Goal: Navigation & Orientation: Find specific page/section

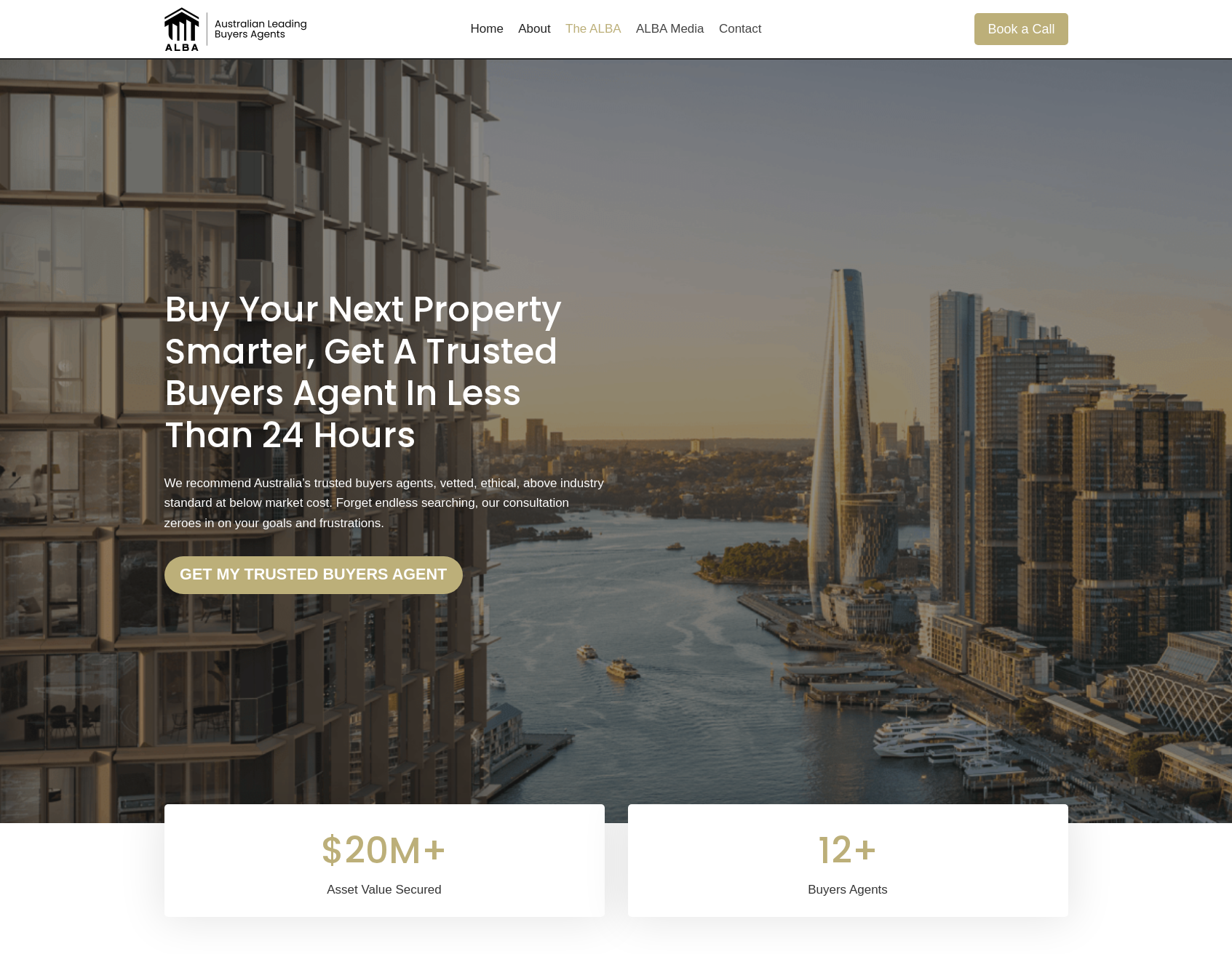
click at [616, 33] on link "The ALBA" at bounding box center [593, 30] width 71 height 35
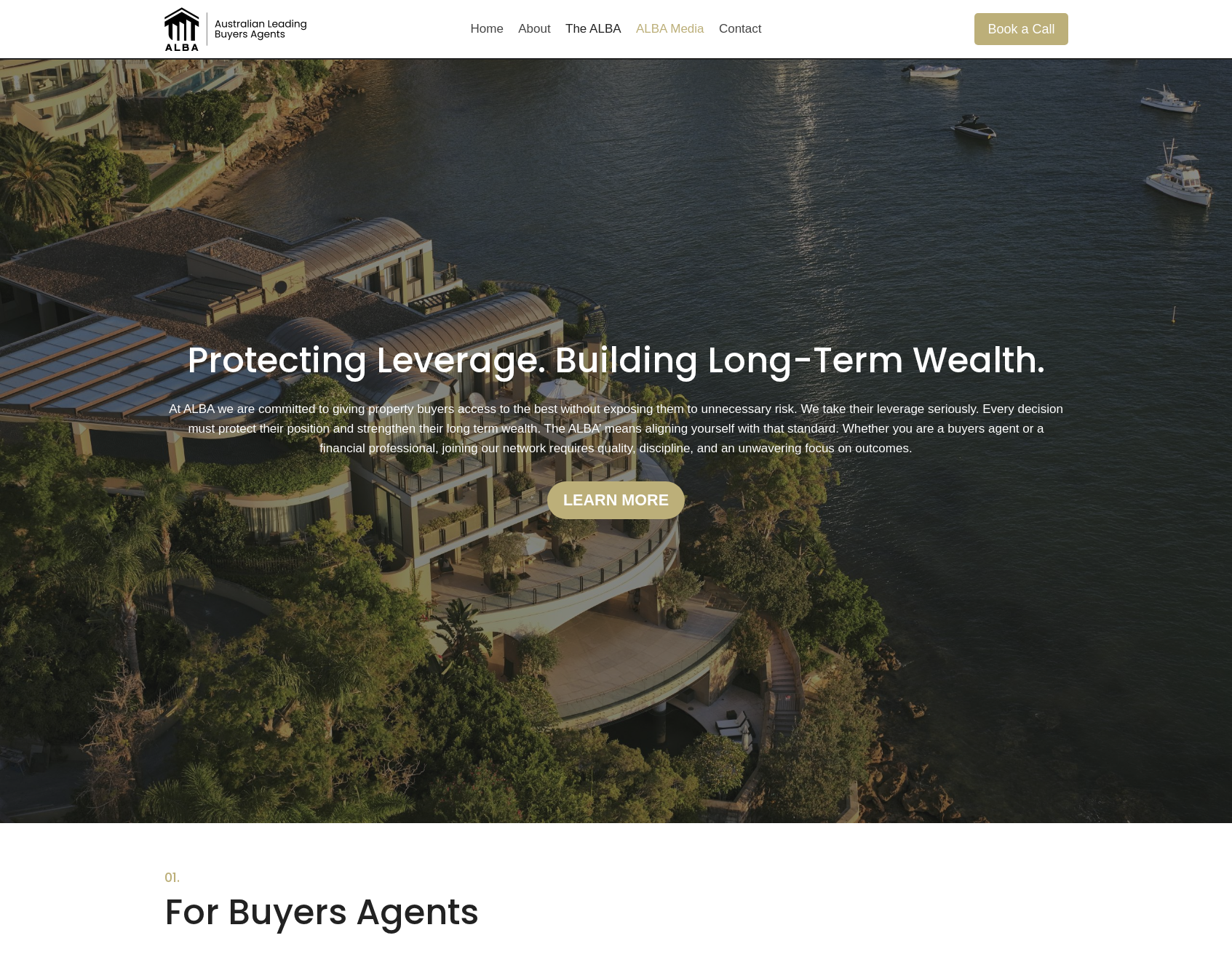
click at [652, 34] on link "ALBA Media" at bounding box center [670, 30] width 83 height 35
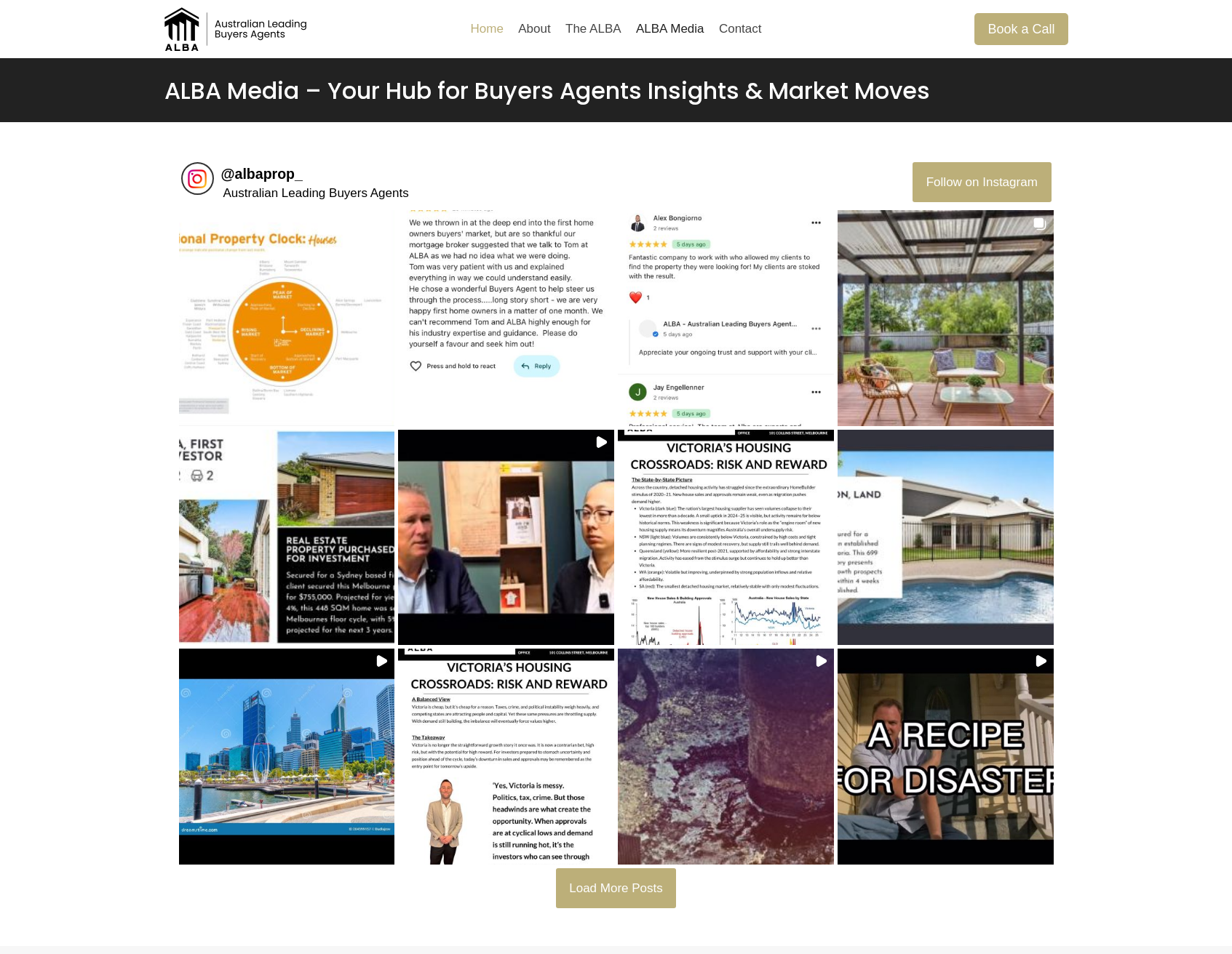
click at [474, 27] on link "Home" at bounding box center [487, 30] width 48 height 35
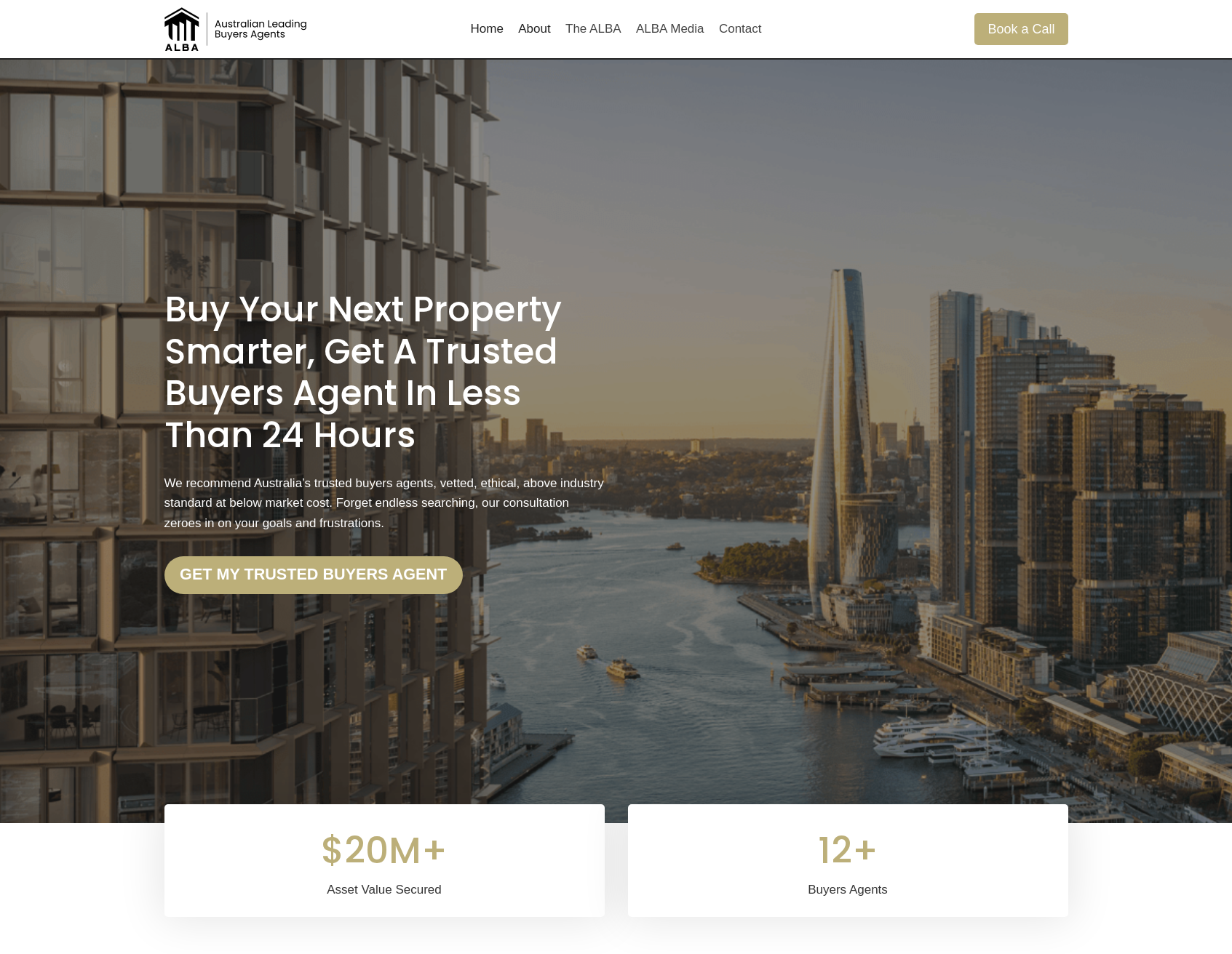
click at [256, 291] on h1 "Buy Your Next Property Smarter, Get a Trusted Buyers Agent in less than 24 Hours" at bounding box center [385, 372] width 440 height 168
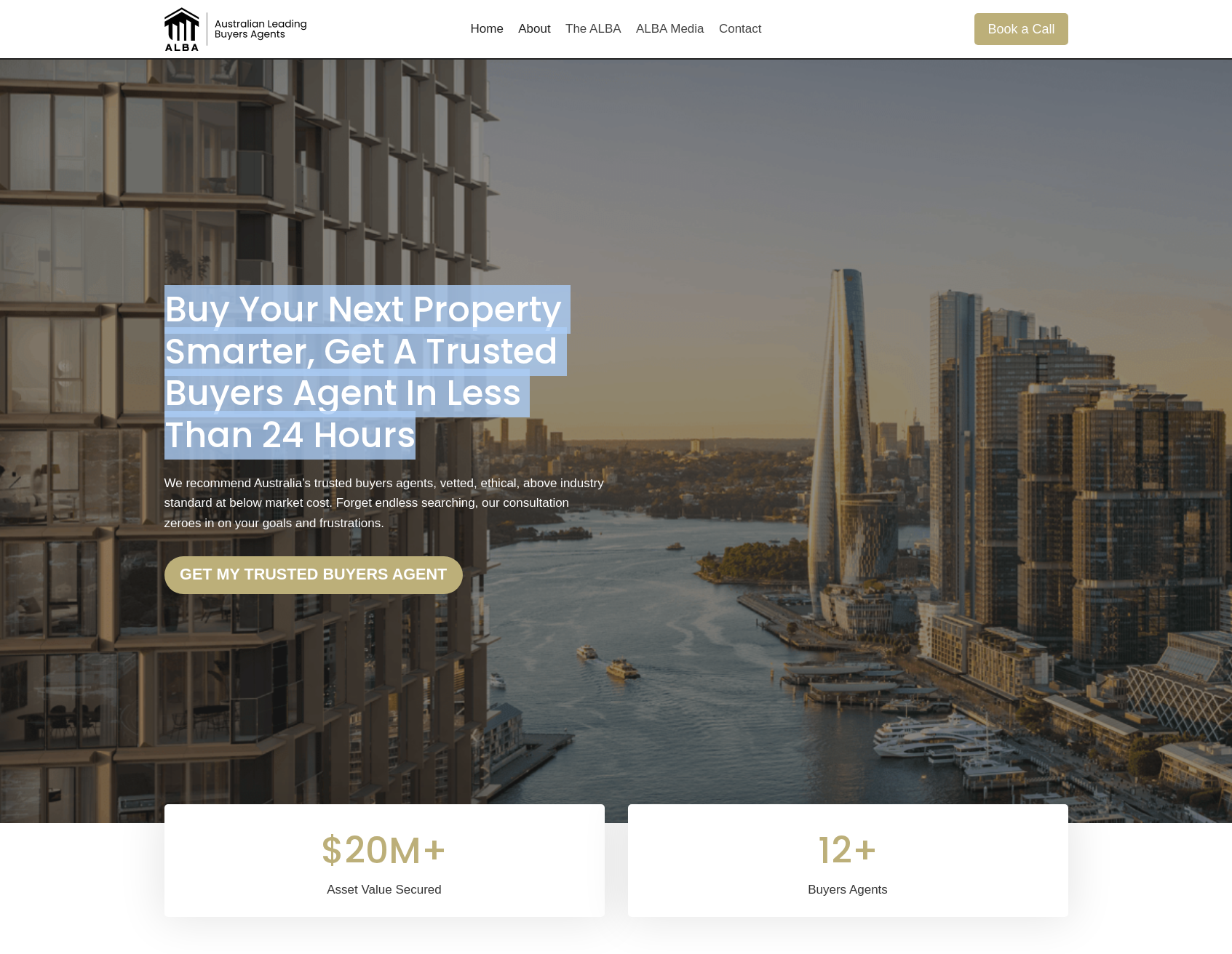
drag, startPoint x: 168, startPoint y: 302, endPoint x: 421, endPoint y: 437, distance: 286.8
click at [423, 437] on h1 "Buy Your Next Property Smarter, Get a Trusted Buyers Agent in less than 24 Hours" at bounding box center [385, 372] width 440 height 168
click at [397, 437] on h1 "Buy Your Next Property Smarter, Get a Trusted Buyers Agent in less than 24 Hours" at bounding box center [385, 372] width 440 height 168
drag, startPoint x: 414, startPoint y: 437, endPoint x: 172, endPoint y: 310, distance: 273.3
click at [172, 310] on h1 "Buy Your Next Property Smarter, Get a Trusted Buyers Agent in less than 24 Hours" at bounding box center [385, 372] width 440 height 168
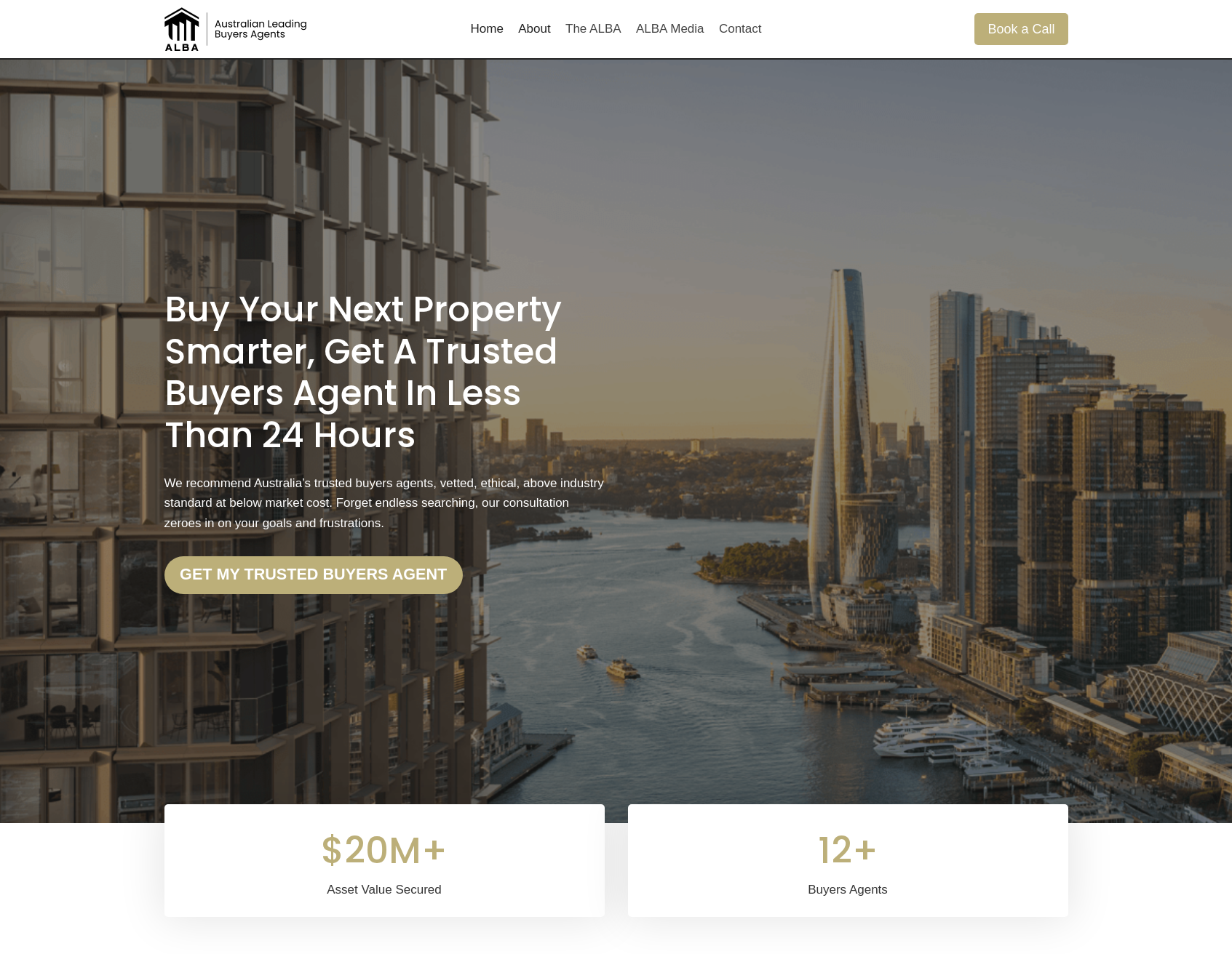
click at [189, 310] on h1 "Buy Your Next Property Smarter, Get a Trusted Buyers Agent in less than 24 Hours" at bounding box center [385, 372] width 440 height 168
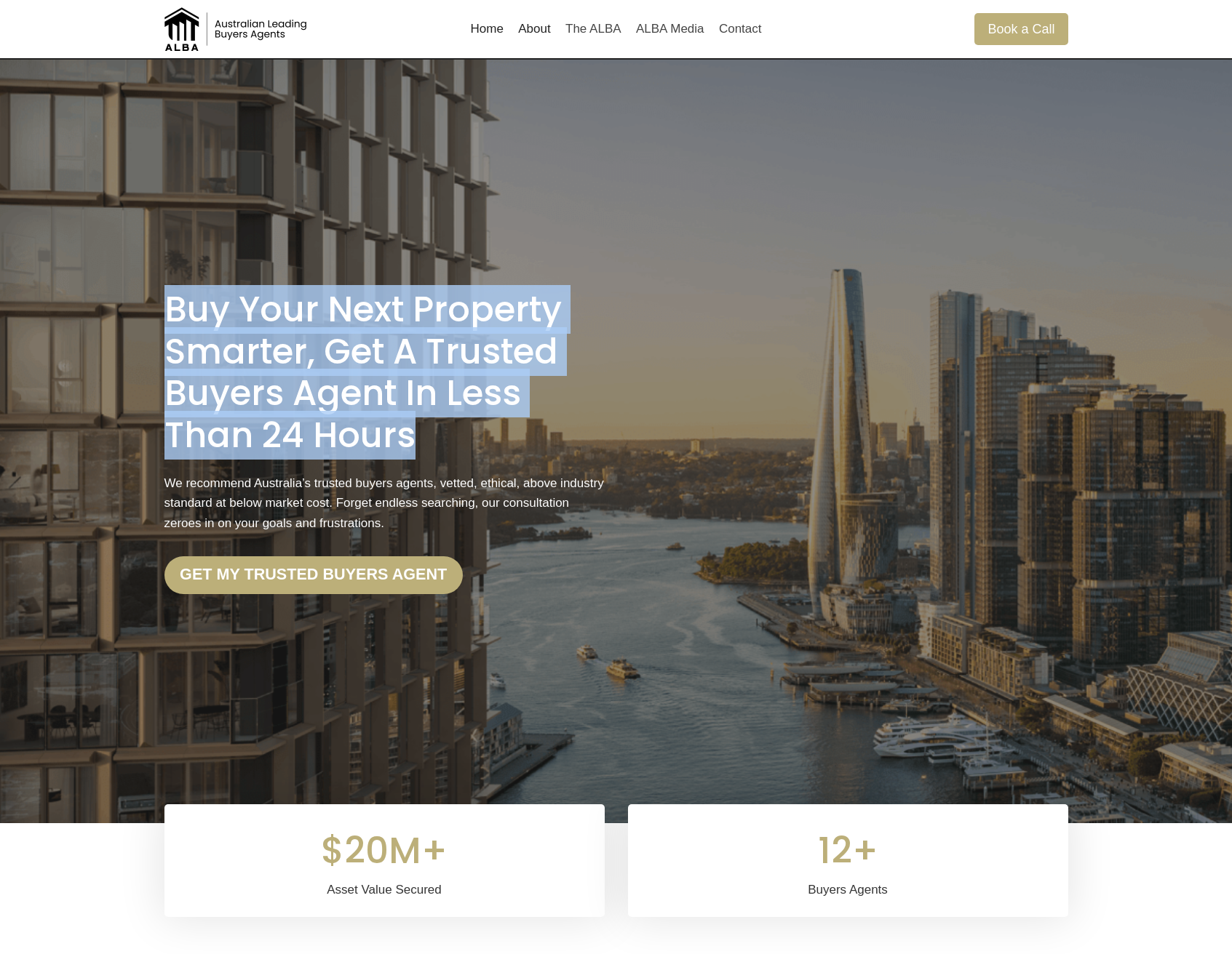
drag, startPoint x: 168, startPoint y: 309, endPoint x: 414, endPoint y: 436, distance: 276.8
click at [414, 436] on h1 "Buy Your Next Property Smarter, Get a Trusted Buyers Agent in less than 24 Hours" at bounding box center [385, 372] width 440 height 168
click at [408, 436] on h1 "Buy Your Next Property Smarter, Get a Trusted Buyers Agent in less than 24 Hours" at bounding box center [385, 372] width 440 height 168
drag, startPoint x: 411, startPoint y: 436, endPoint x: 171, endPoint y: 318, distance: 267.4
click at [171, 318] on h1 "Buy Your Next Property Smarter, Get a Trusted Buyers Agent in less than 24 Hours" at bounding box center [385, 372] width 440 height 168
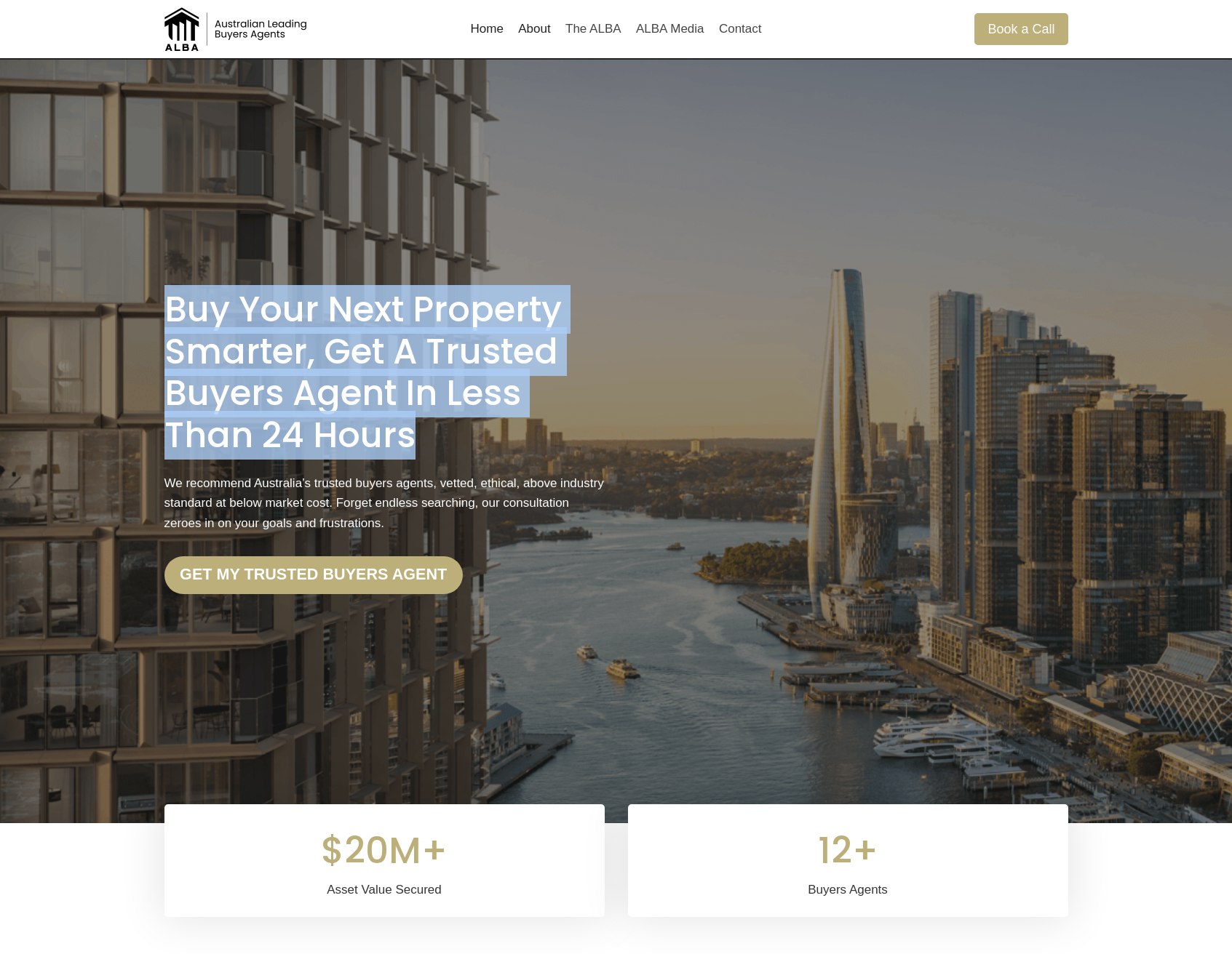
click at [171, 318] on h1 "Buy Your Next Property Smarter, Get a Trusted Buyers Agent in less than 24 Hours" at bounding box center [385, 372] width 440 height 168
drag, startPoint x: 165, startPoint y: 311, endPoint x: 444, endPoint y: 450, distance: 311.7
click at [444, 450] on h1 "Buy Your Next Property Smarter, Get a Trusted Buyers Agent in less than 24 Hours" at bounding box center [385, 372] width 440 height 168
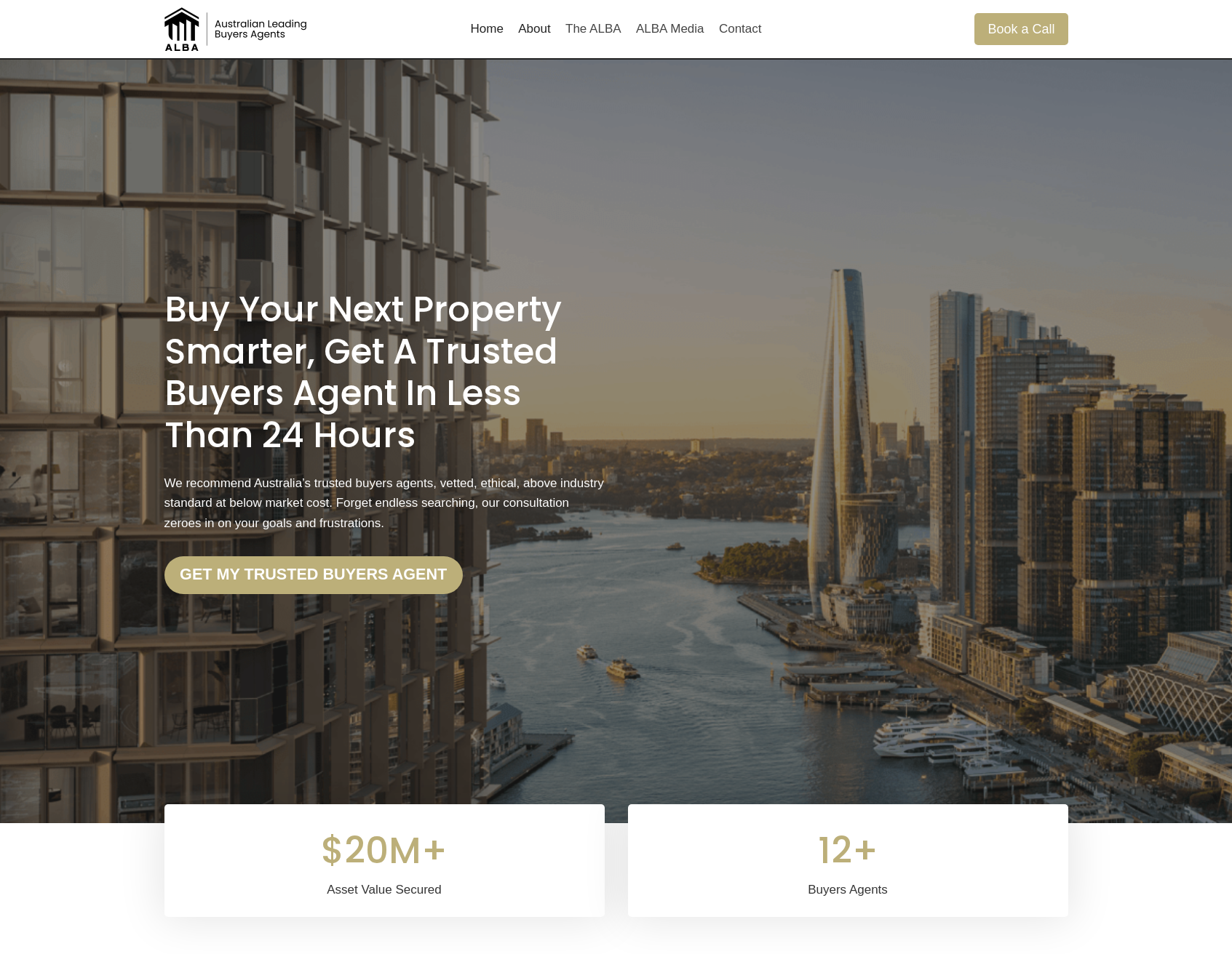
click at [404, 445] on h1 "Buy Your Next Property Smarter, Get a Trusted Buyers Agent in less than 24 Hours" at bounding box center [385, 372] width 440 height 168
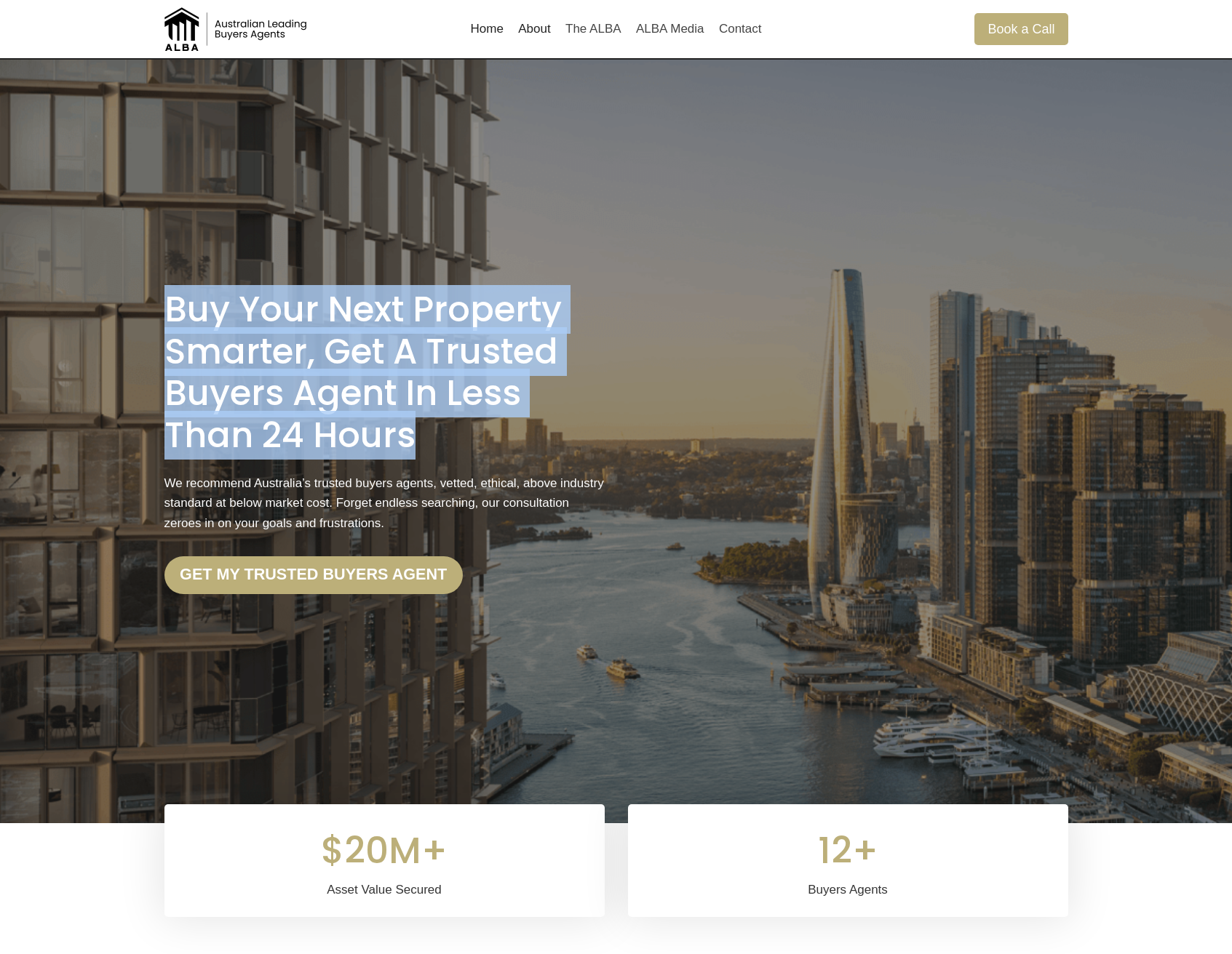
drag, startPoint x: 412, startPoint y: 439, endPoint x: 132, endPoint y: 314, distance: 306.6
click at [132, 314] on div "Buy Your Next Property Smarter, Get a Trusted Buyers Agent in less than 24 Hour…" at bounding box center [616, 441] width 1232 height 763
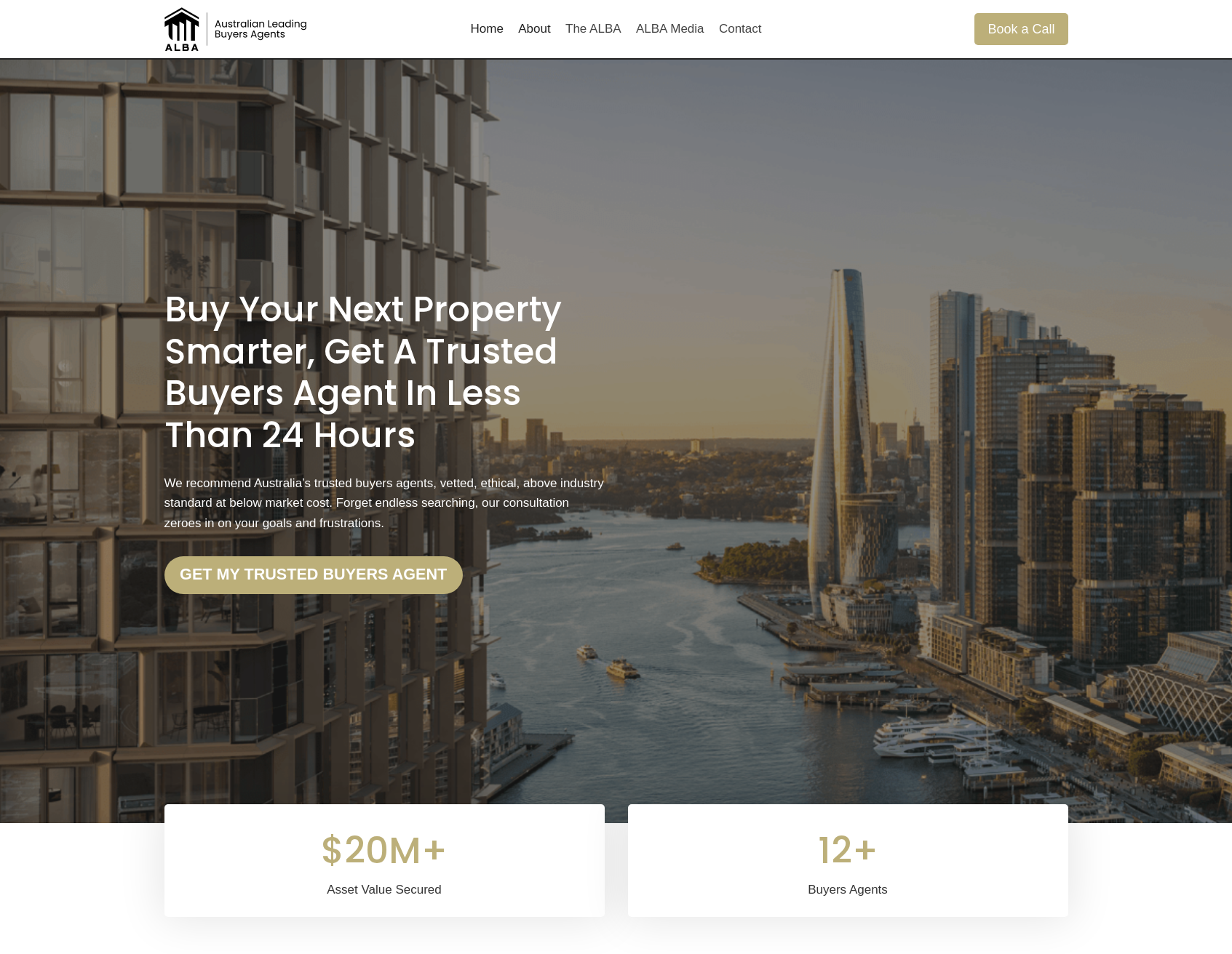
click at [178, 316] on h1 "Buy Your Next Property Smarter, Get a Trusted Buyers Agent in less than 24 Hours" at bounding box center [385, 372] width 440 height 168
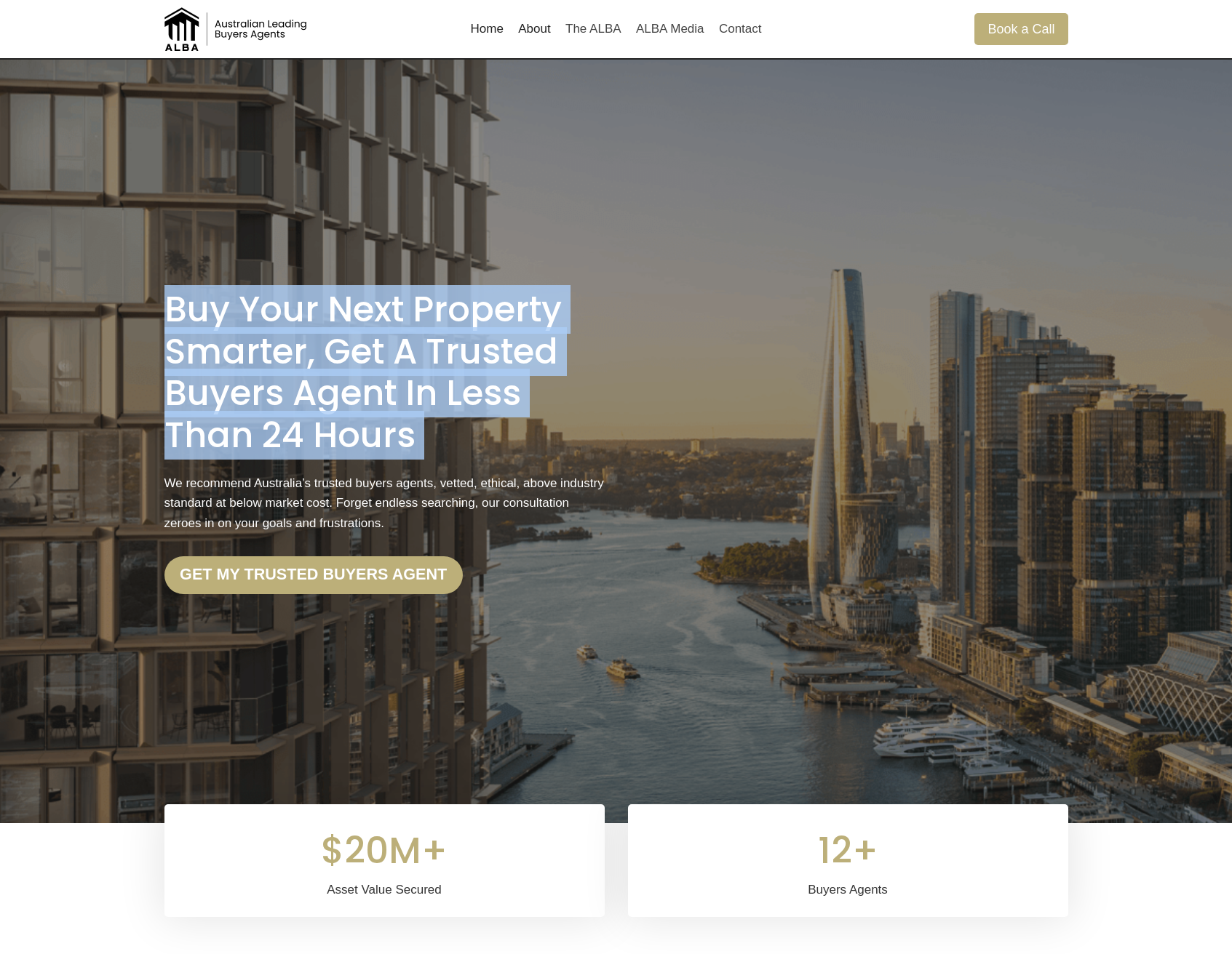
drag, startPoint x: 165, startPoint y: 311, endPoint x: 431, endPoint y: 460, distance: 304.9
click at [431, 460] on div "Buy Your Next Property Smarter, Get a Trusted Buyers Agent in less than 24 Hour…" at bounding box center [385, 441] width 440 height 305
click at [402, 447] on h1 "Buy Your Next Property Smarter, Get a Trusted Buyers Agent in less than 24 Hours" at bounding box center [385, 372] width 440 height 168
drag, startPoint x: 424, startPoint y: 437, endPoint x: 172, endPoint y: 303, distance: 285.4
click at [172, 303] on h1 "Buy Your Next Property Smarter, Get a Trusted Buyers Agent in less than 24 Hours" at bounding box center [385, 372] width 440 height 168
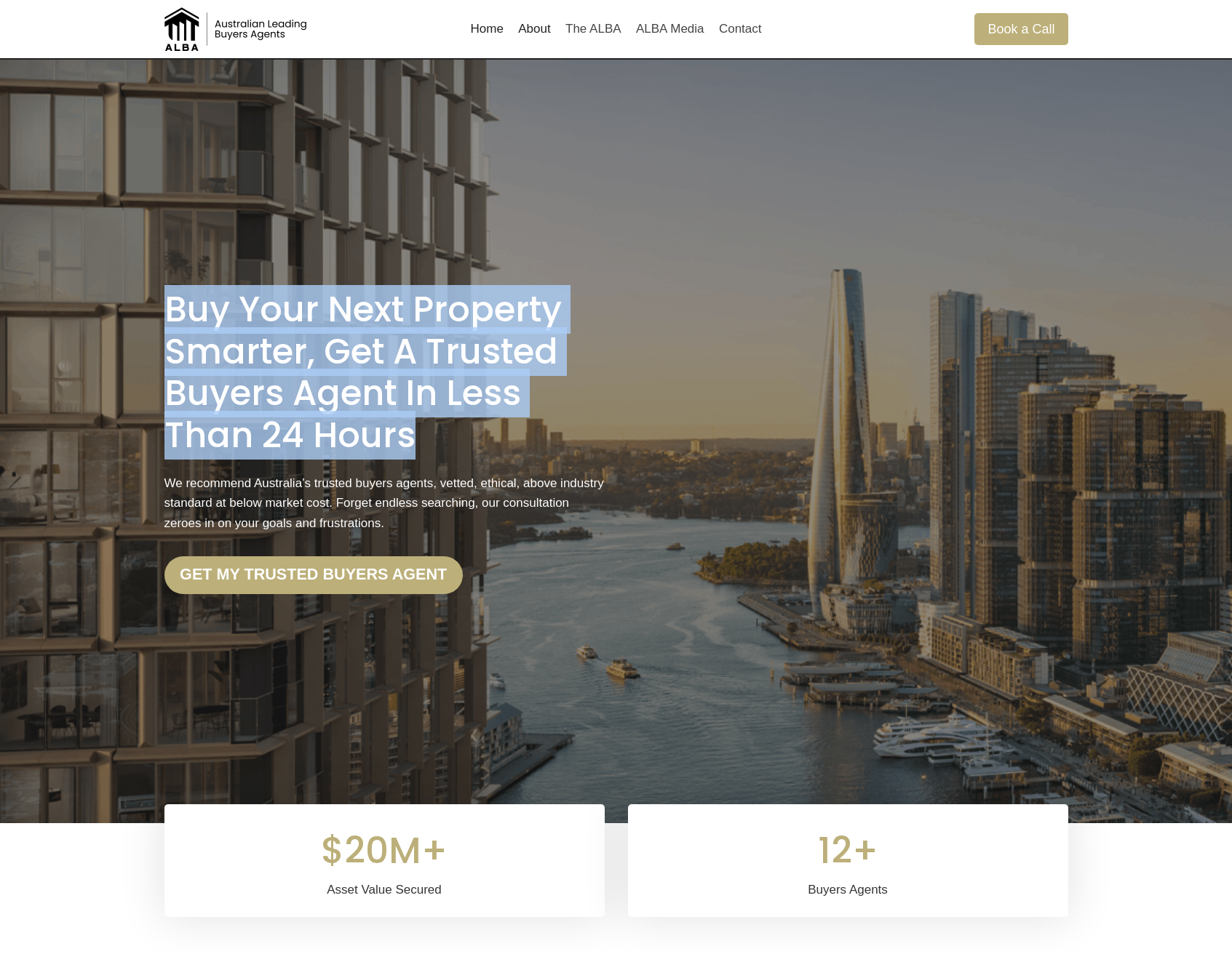
click at [172, 303] on h1 "Buy Your Next Property Smarter, Get a Trusted Buyers Agent in less than 24 Hours" at bounding box center [385, 372] width 440 height 168
drag, startPoint x: 165, startPoint y: 313, endPoint x: 470, endPoint y: 448, distance: 333.5
click at [470, 448] on h1 "Buy Your Next Property Smarter, Get a Trusted Buyers Agent in less than 24 Hours" at bounding box center [385, 372] width 440 height 168
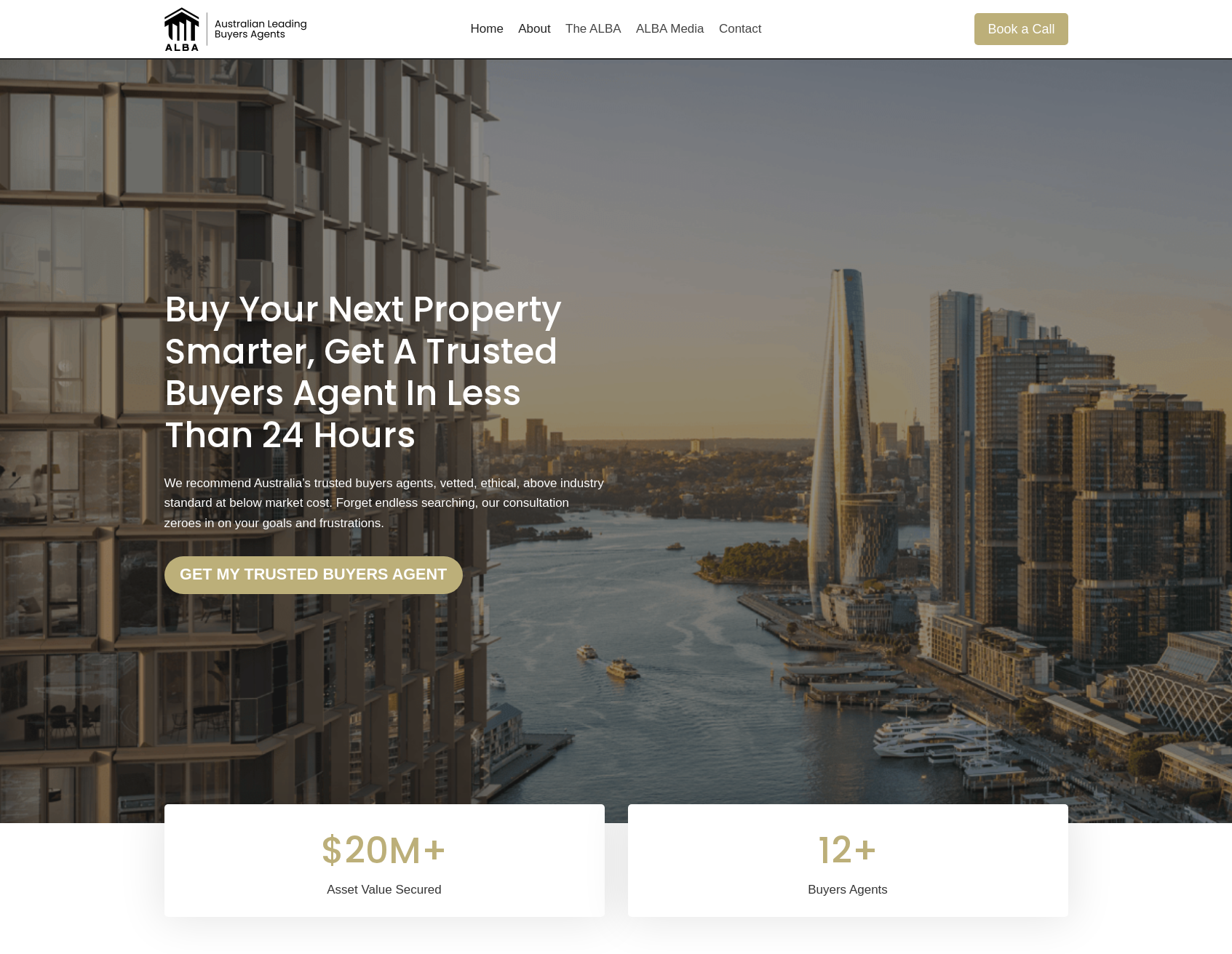
click at [412, 447] on h1 "Buy Your Next Property Smarter, Get a Trusted Buyers Agent in less than 24 Hours" at bounding box center [385, 372] width 440 height 168
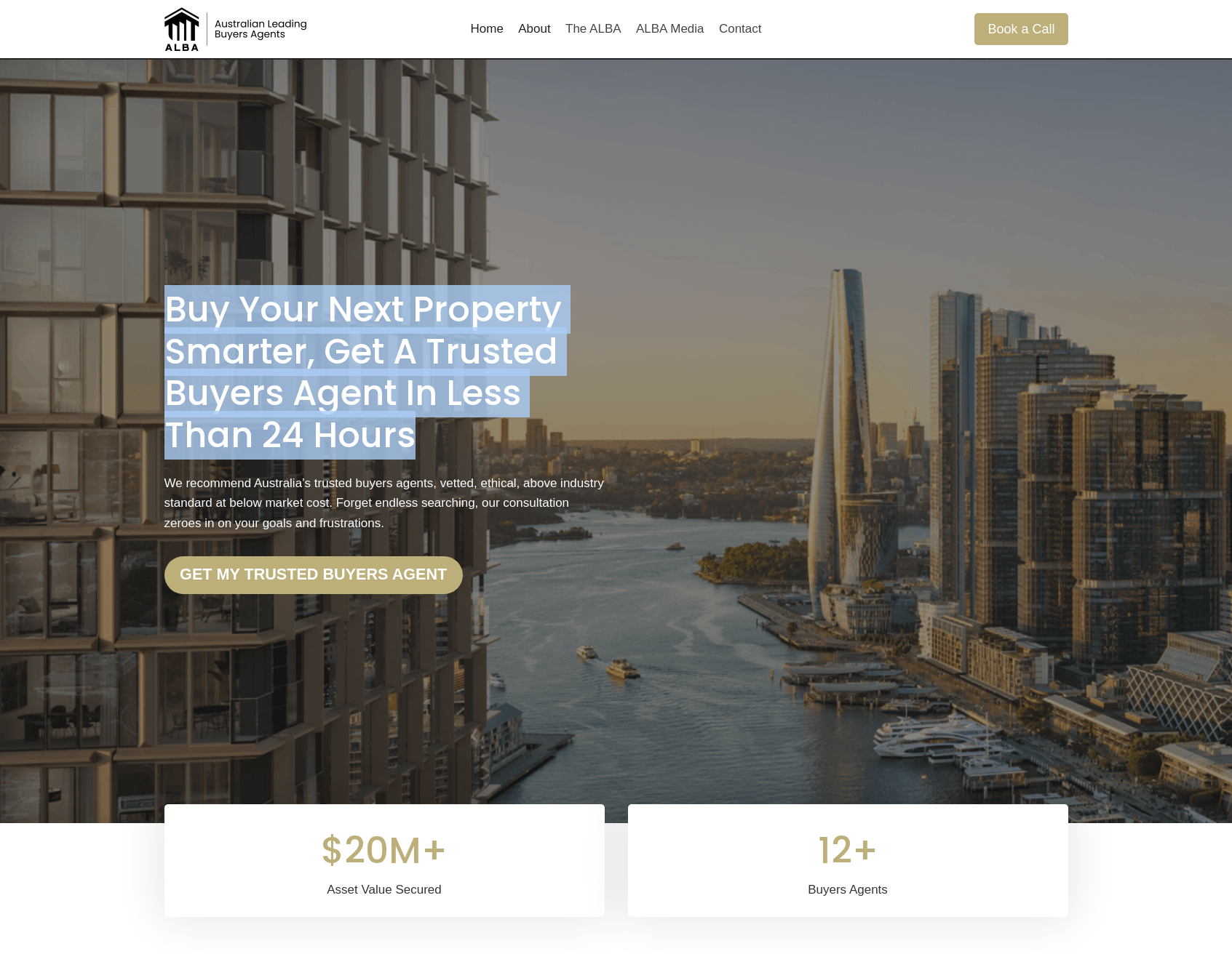
drag, startPoint x: 414, startPoint y: 440, endPoint x: 167, endPoint y: 328, distance: 271.2
click at [167, 328] on h1 "Buy Your Next Property Smarter, Get a Trusted Buyers Agent in less than 24 Hours" at bounding box center [385, 372] width 440 height 168
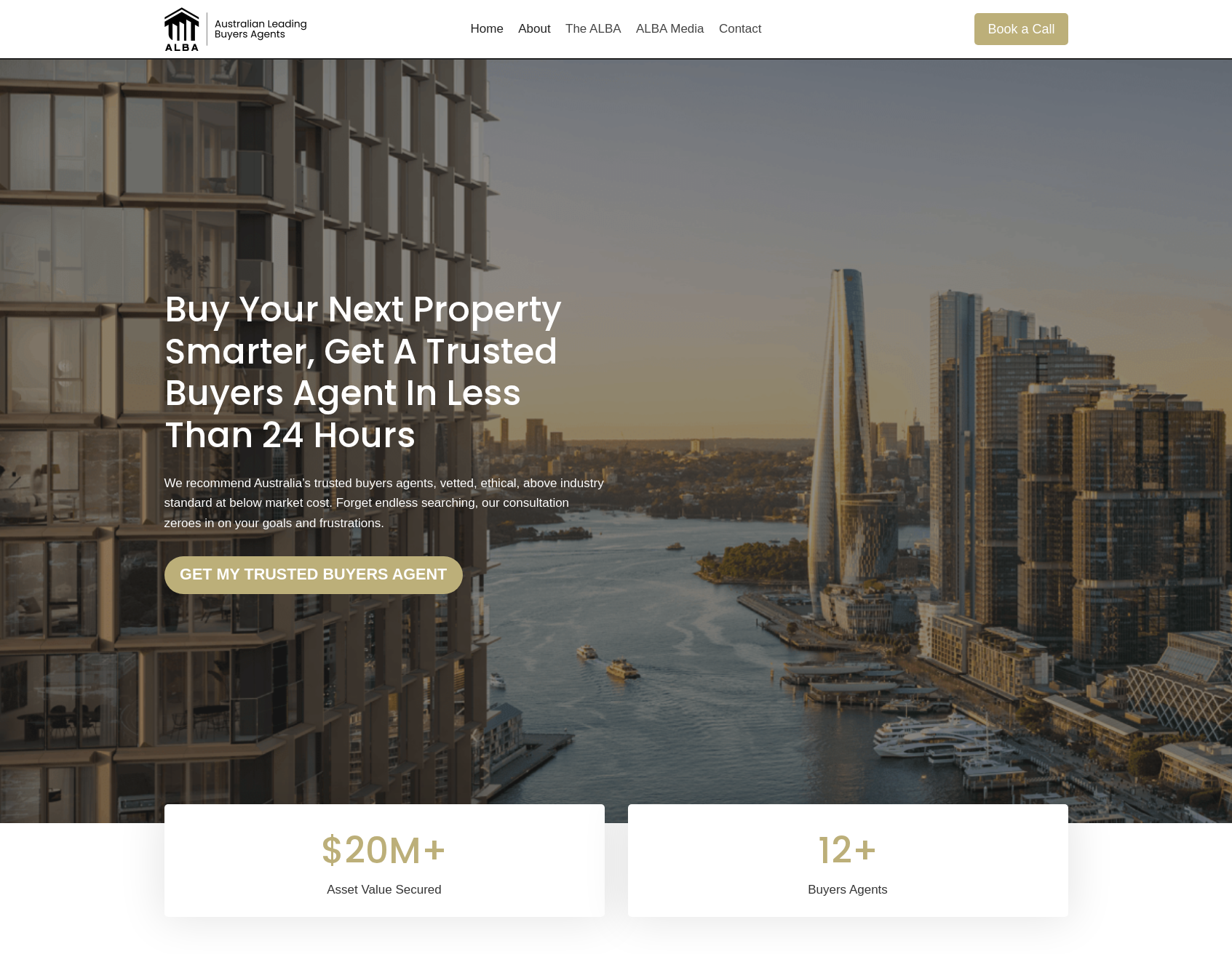
click at [537, 376] on h1 "Buy Your Next Property Smarter, Get a Trusted Buyers Agent in less than 24 Hours" at bounding box center [385, 372] width 440 height 168
